Goal: Transaction & Acquisition: Book appointment/travel/reservation

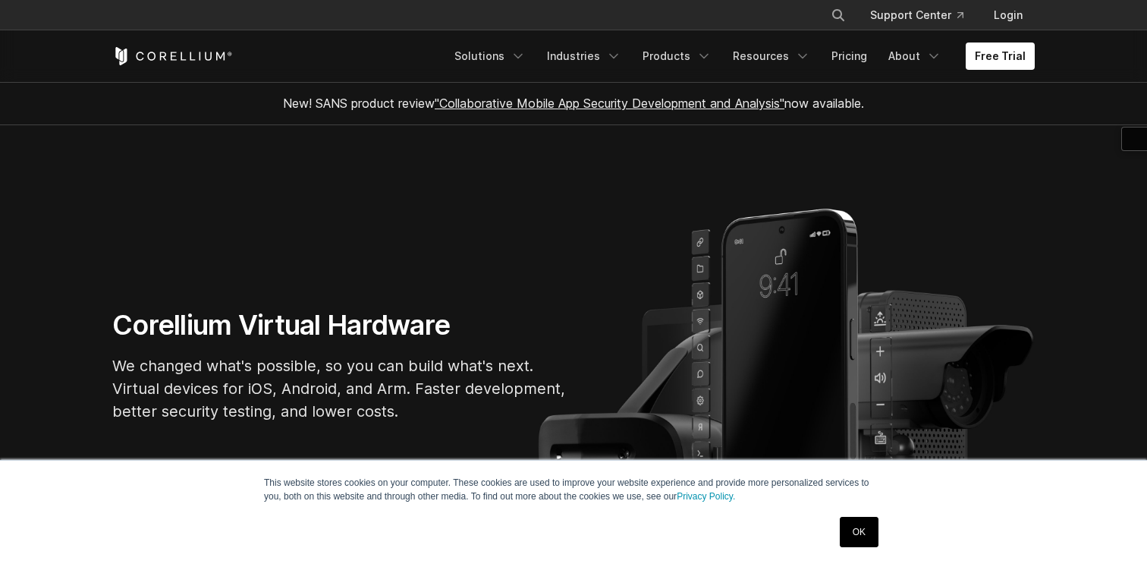
click at [552, 140] on section "Corellium Virtual Hardware We changed what's possible, so you can build what's …" at bounding box center [573, 371] width 1147 height 493
click at [688, 53] on link "Products" at bounding box center [676, 55] width 87 height 27
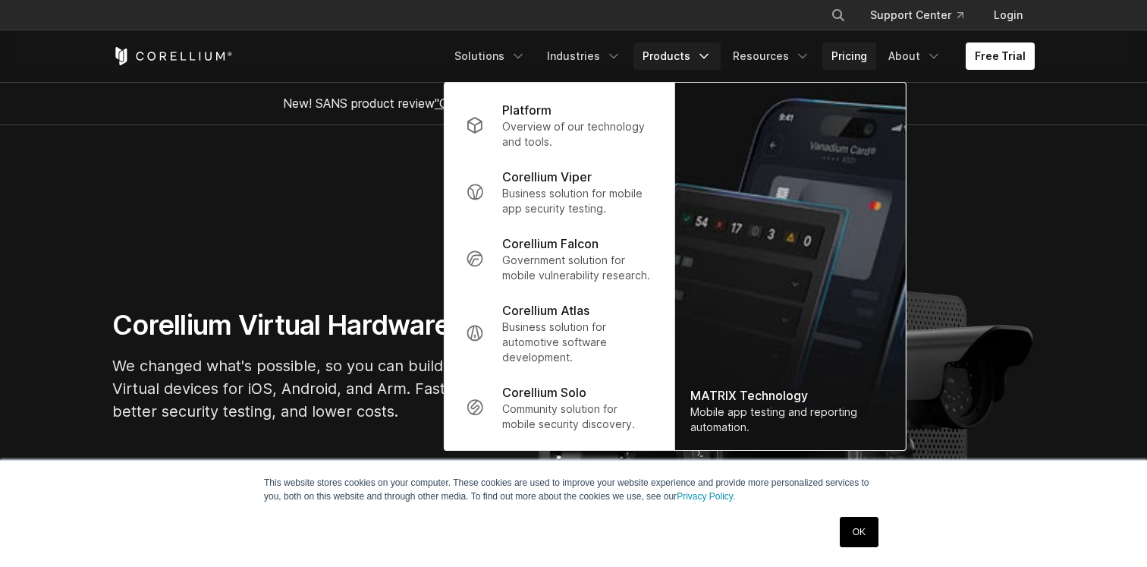
click at [850, 60] on link "Pricing" at bounding box center [849, 55] width 54 height 27
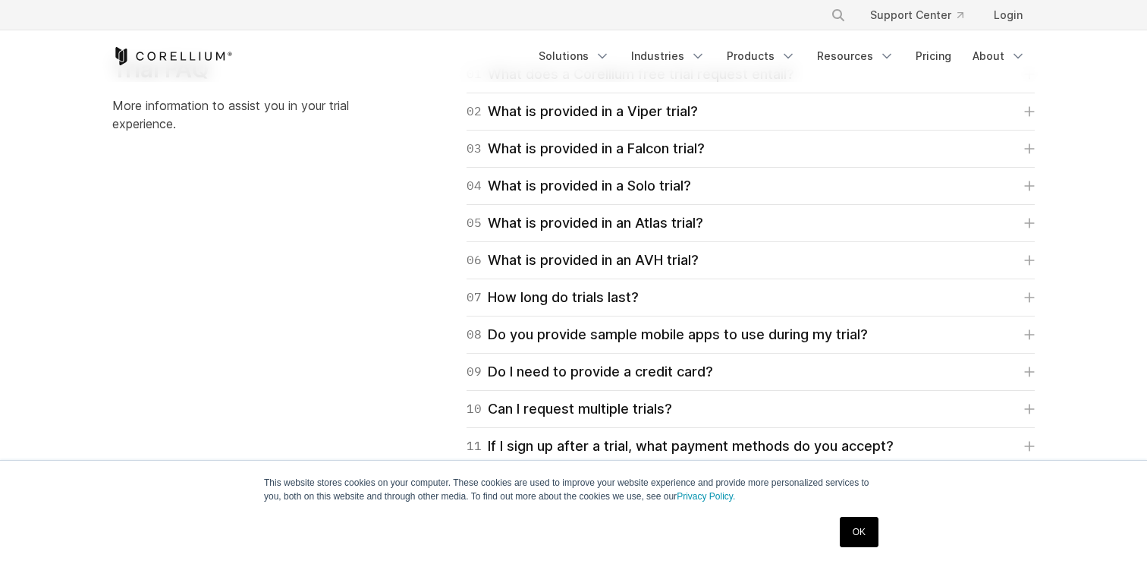
scroll to position [2165, 0]
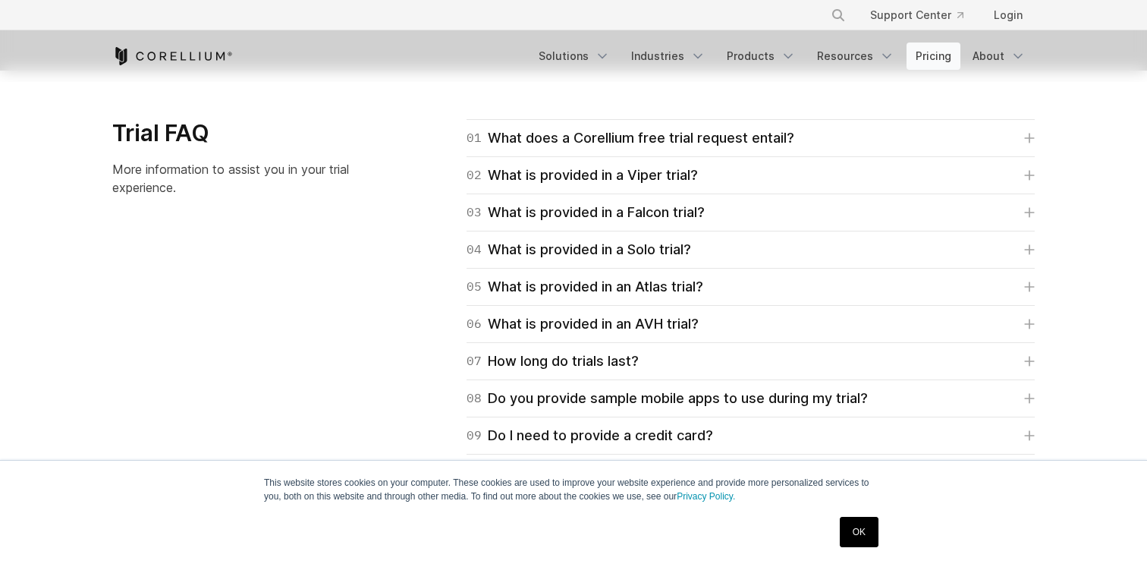
click at [934, 51] on link "Pricing" at bounding box center [934, 55] width 54 height 27
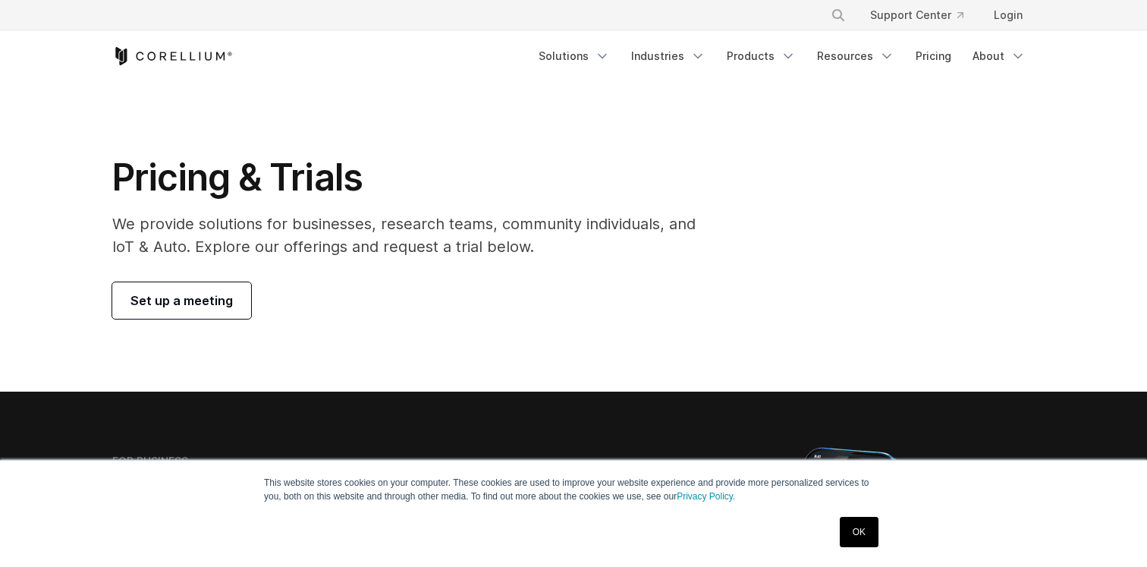
click at [193, 294] on span "Set up a meeting" at bounding box center [181, 300] width 102 height 18
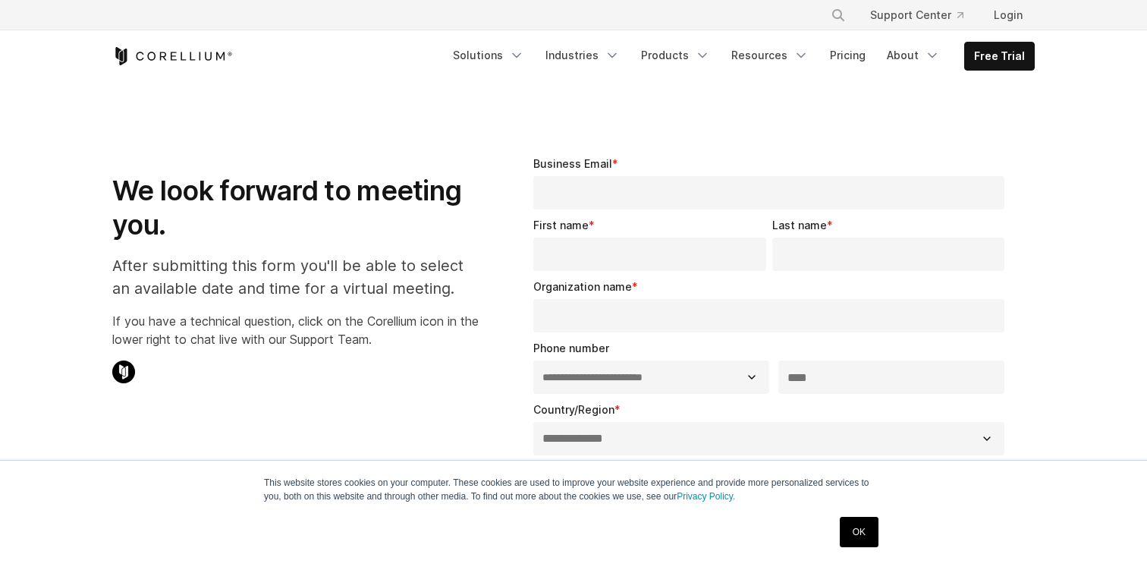
select select "**"
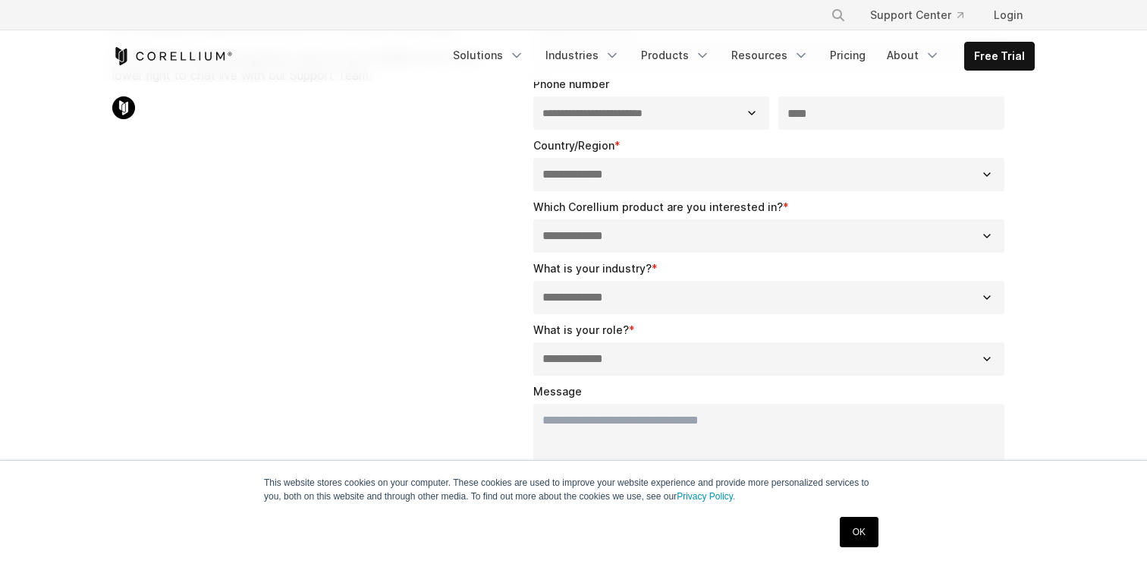
scroll to position [193, 0]
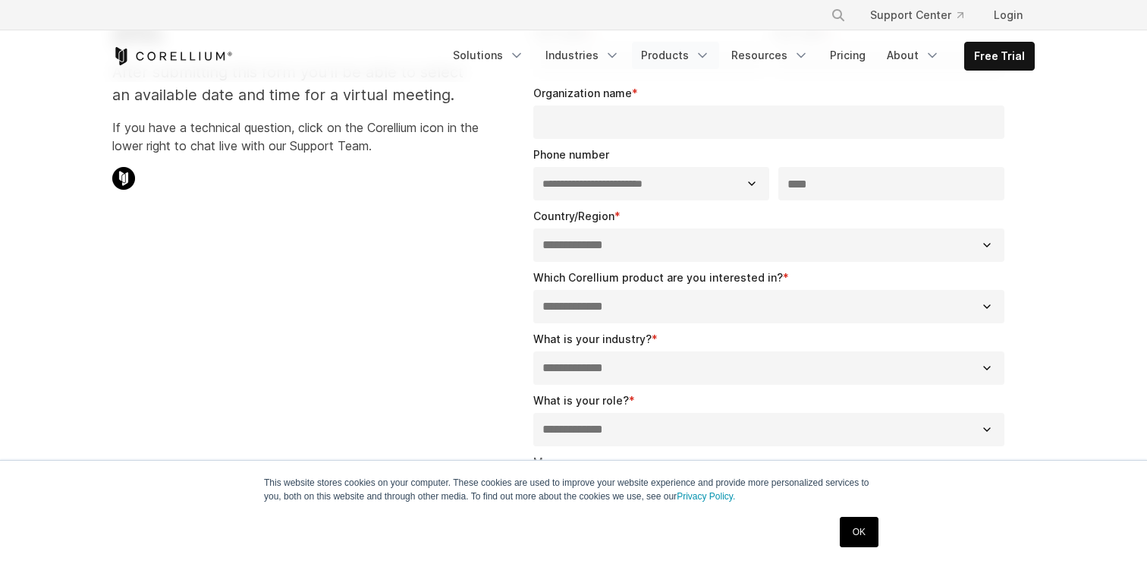
click at [671, 60] on link "Products" at bounding box center [675, 55] width 87 height 27
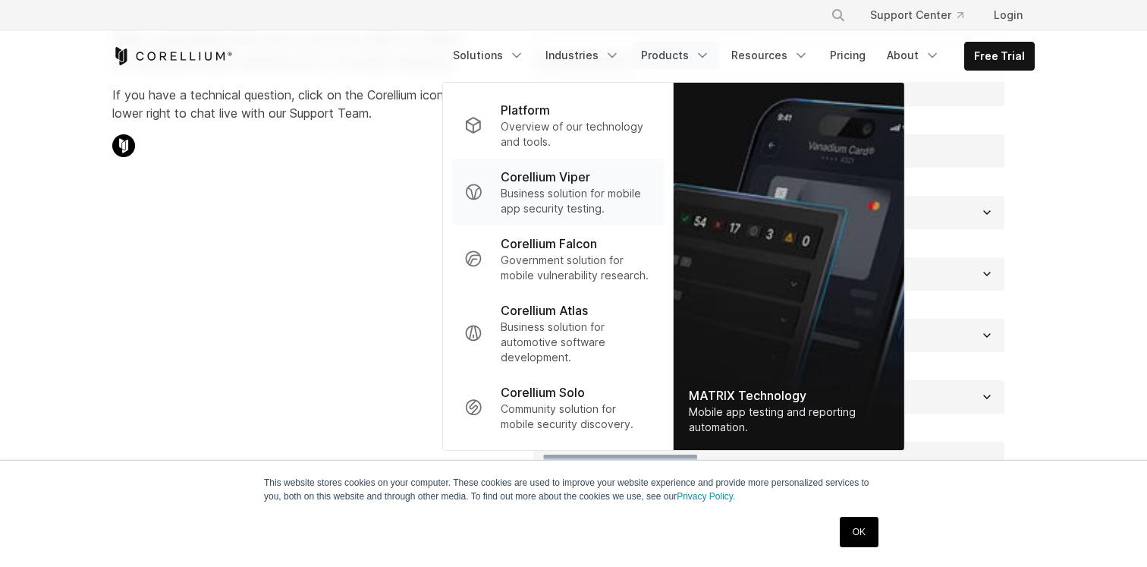
scroll to position [218, 0]
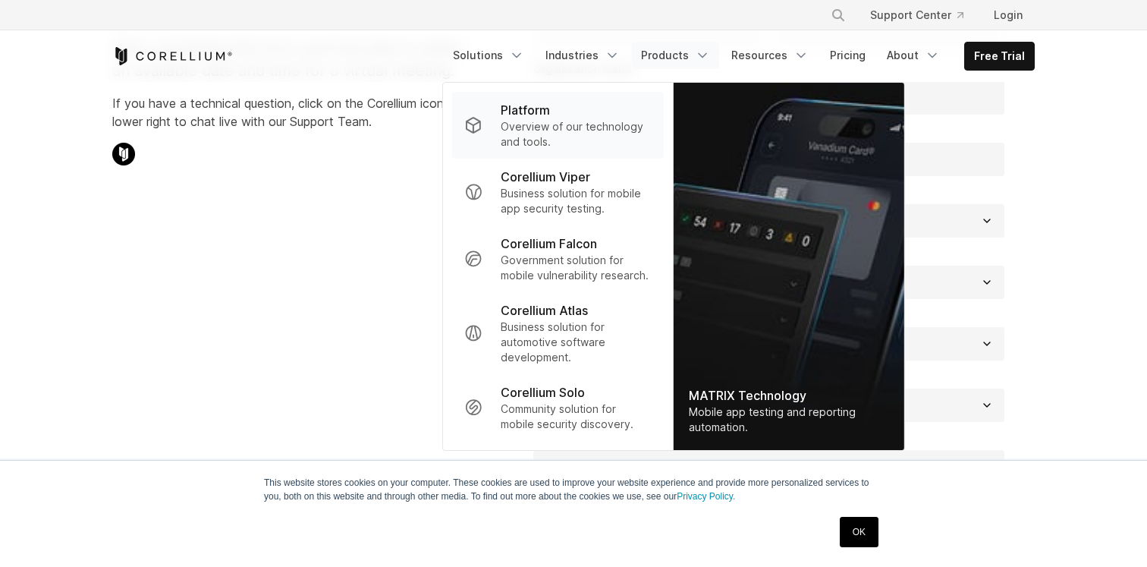
click at [579, 133] on p "Overview of our technology and tools." at bounding box center [576, 134] width 151 height 30
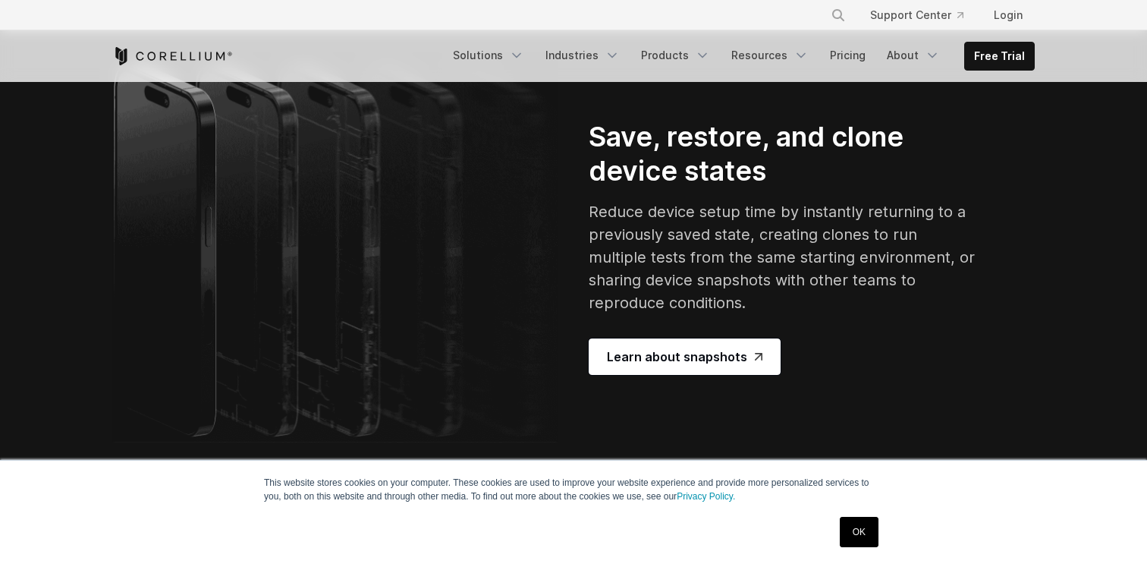
scroll to position [2651, 0]
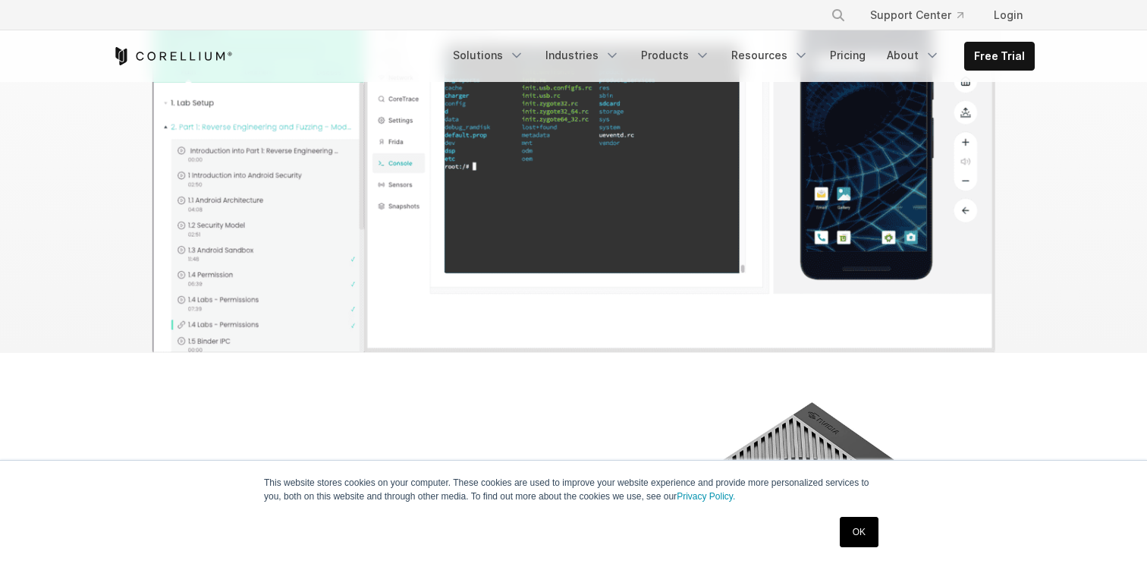
scroll to position [5260, 0]
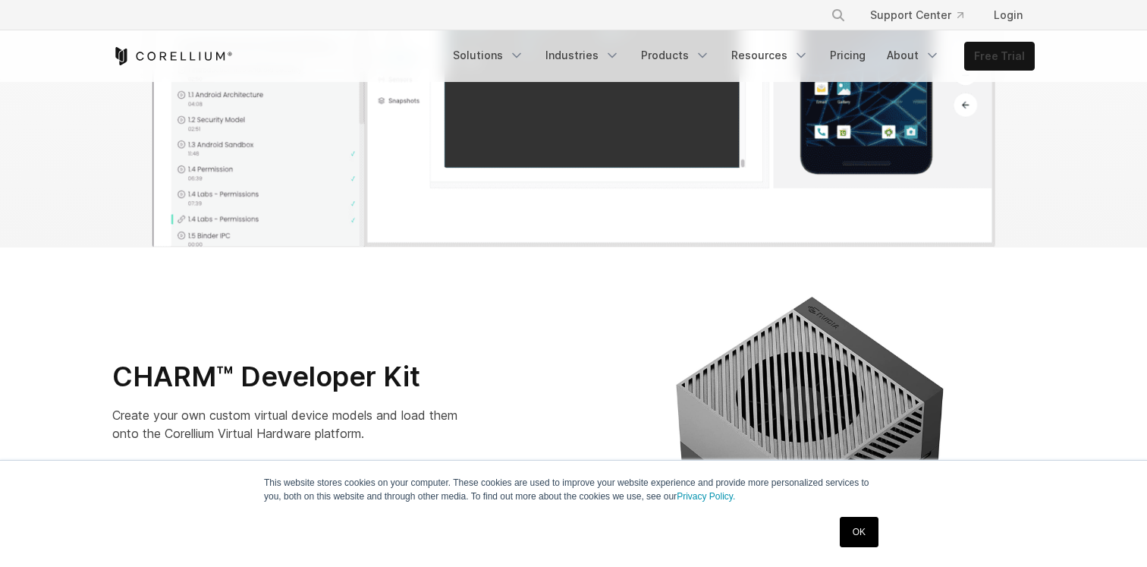
click at [1002, 59] on link "Free Trial" at bounding box center [999, 55] width 69 height 27
